Goal: Navigation & Orientation: Find specific page/section

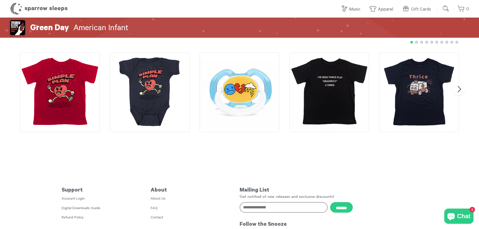
scroll to position [830, 0]
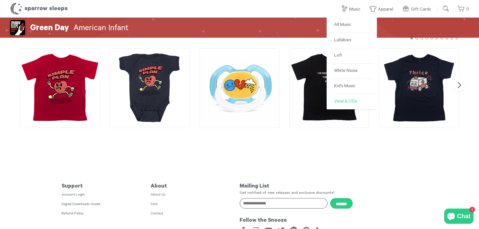
click at [341, 97] on link "Vinyl & CDs" at bounding box center [351, 101] width 45 height 15
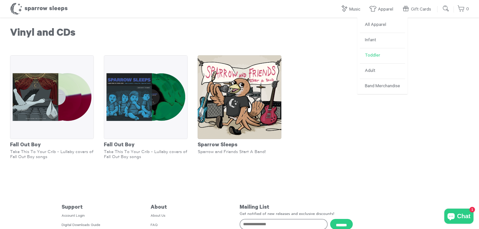
click at [370, 53] on link "Toddler" at bounding box center [382, 55] width 45 height 15
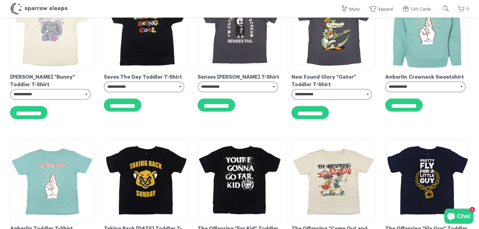
scroll to position [226, 0]
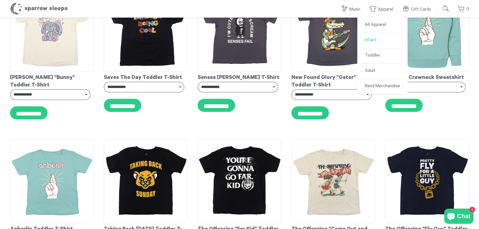
click at [379, 35] on link "Infant" at bounding box center [382, 40] width 45 height 15
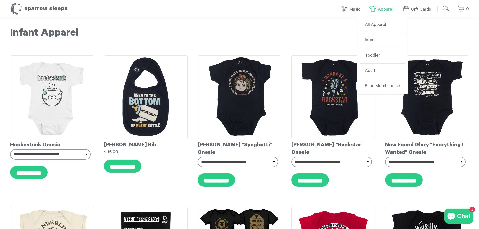
click at [389, 10] on link "Apparel" at bounding box center [382, 9] width 27 height 11
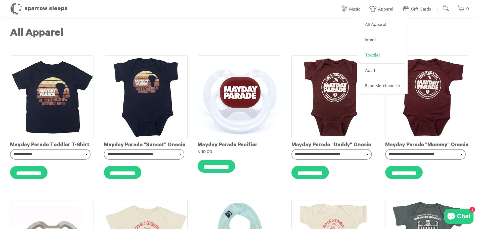
click at [381, 55] on link "Toddler" at bounding box center [382, 55] width 45 height 15
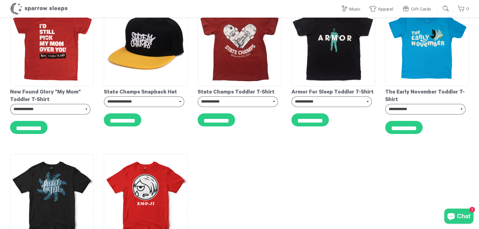
scroll to position [1266, 0]
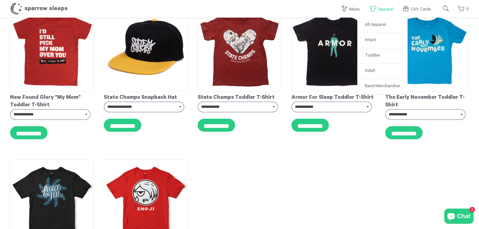
click at [391, 7] on link "Apparel" at bounding box center [382, 9] width 27 height 11
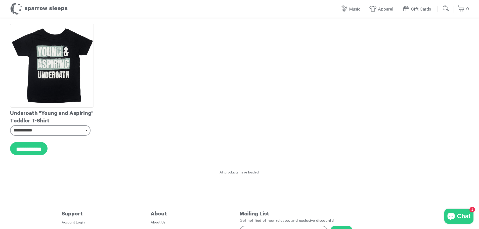
scroll to position [3988, 0]
